Goal: Transaction & Acquisition: Purchase product/service

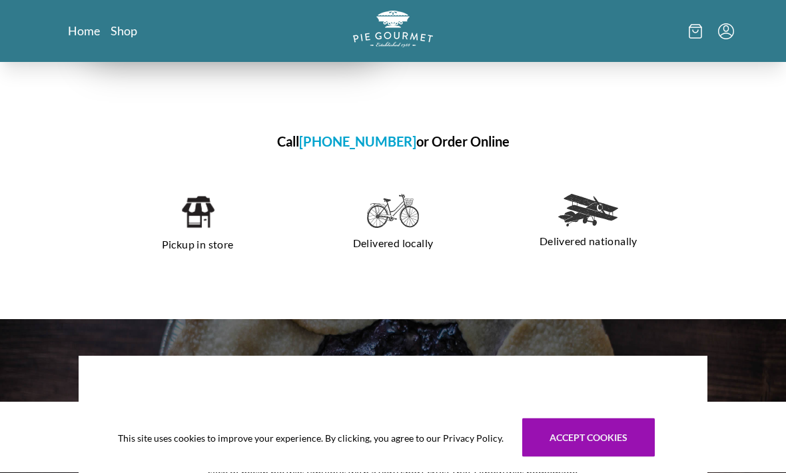
scroll to position [822, 0]
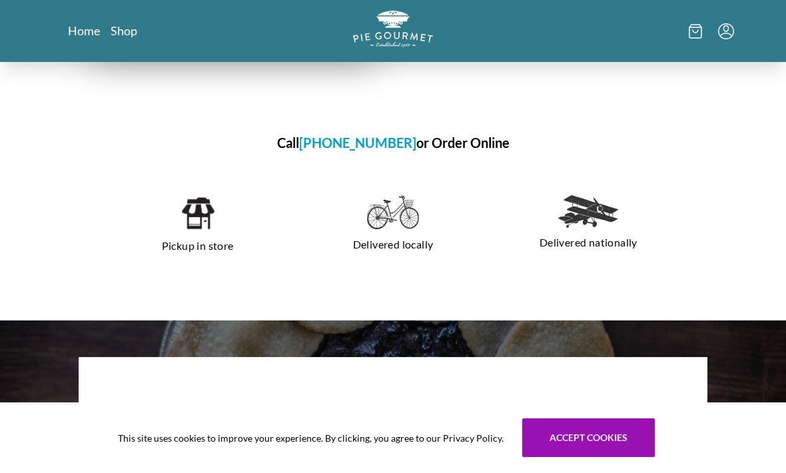
click at [125, 25] on link "Shop" at bounding box center [124, 31] width 27 height 16
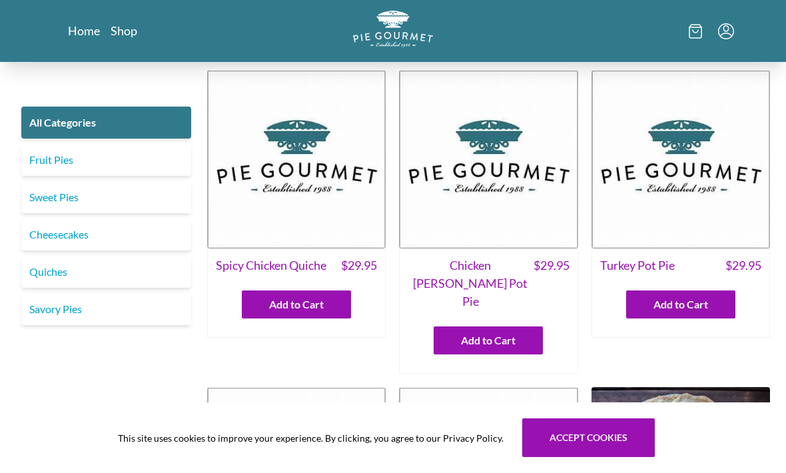
click at [136, 315] on link "Savory Pies" at bounding box center [106, 309] width 170 height 32
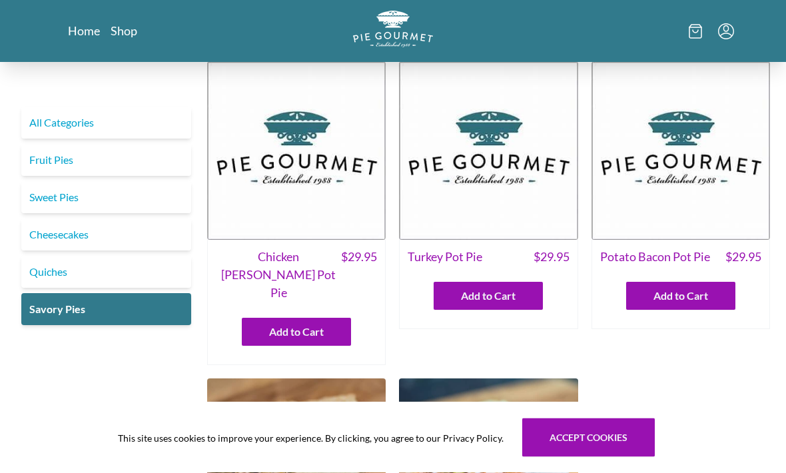
scroll to position [13, 0]
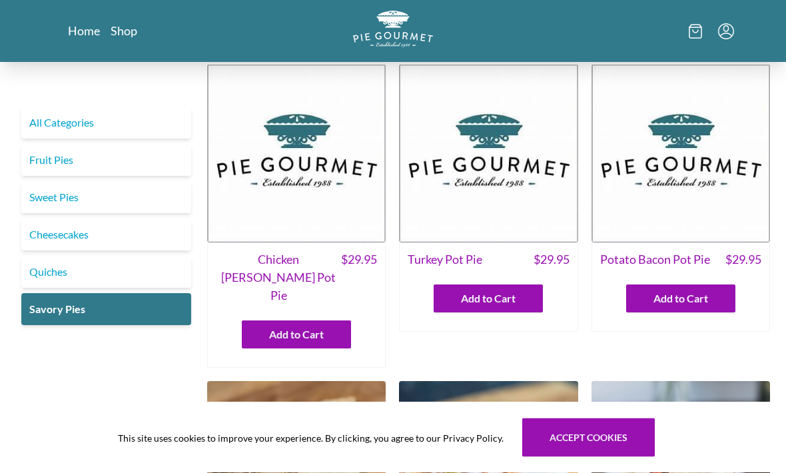
click at [293, 260] on span "Chicken [PERSON_NAME] Pot Pie" at bounding box center [278, 278] width 125 height 54
click at [298, 262] on span "Chicken [PERSON_NAME] Pot Pie" at bounding box center [278, 278] width 125 height 54
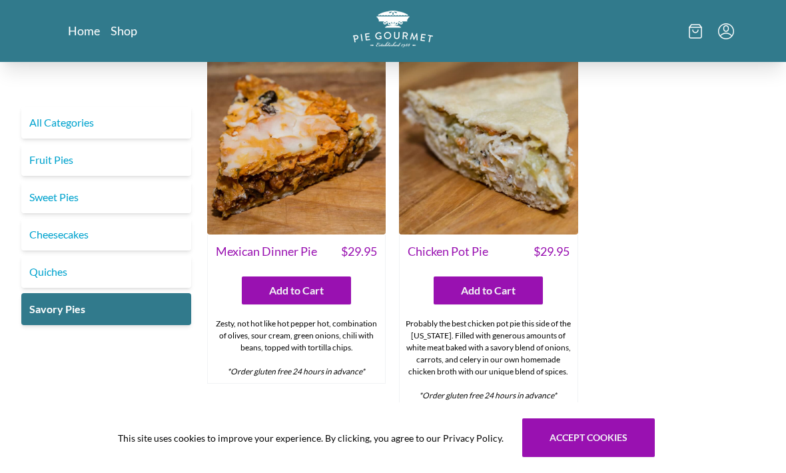
scroll to position [704, 0]
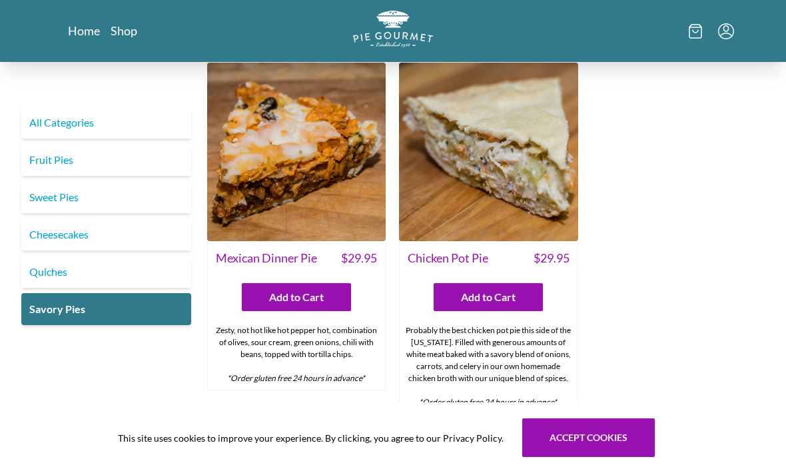
click at [137, 270] on link "Quiches" at bounding box center [106, 272] width 170 height 32
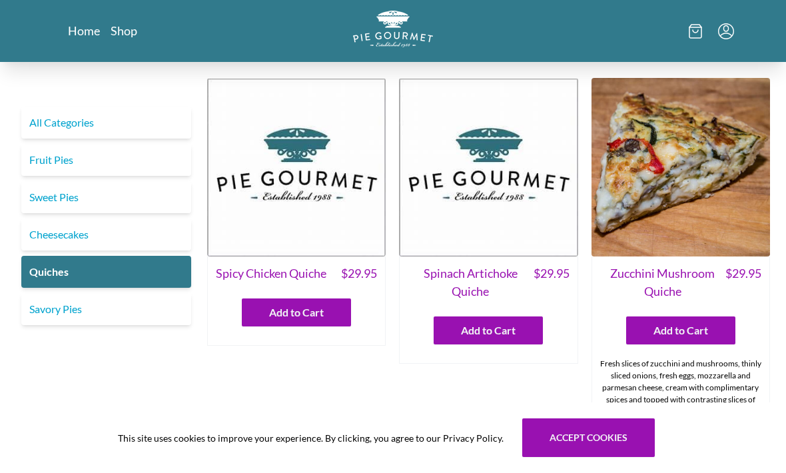
click at [141, 156] on link "Fruit Pies" at bounding box center [106, 160] width 170 height 32
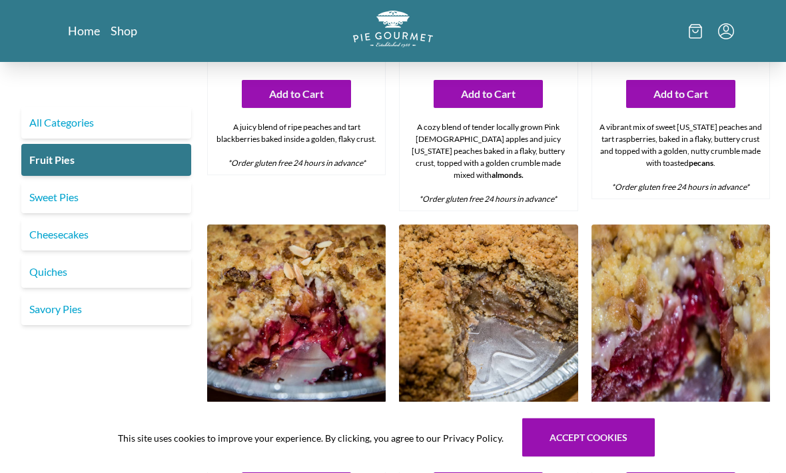
click at [81, 191] on link "Sweet Pies" at bounding box center [106, 197] width 170 height 32
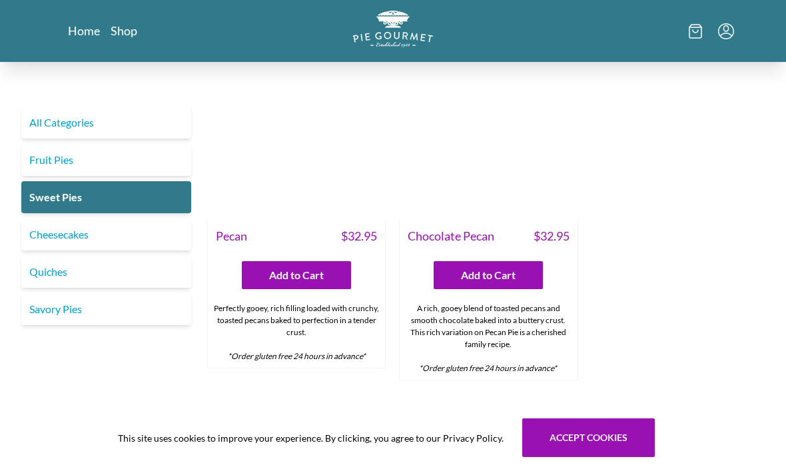
scroll to position [785, 0]
